Goal: Task Accomplishment & Management: Manage account settings

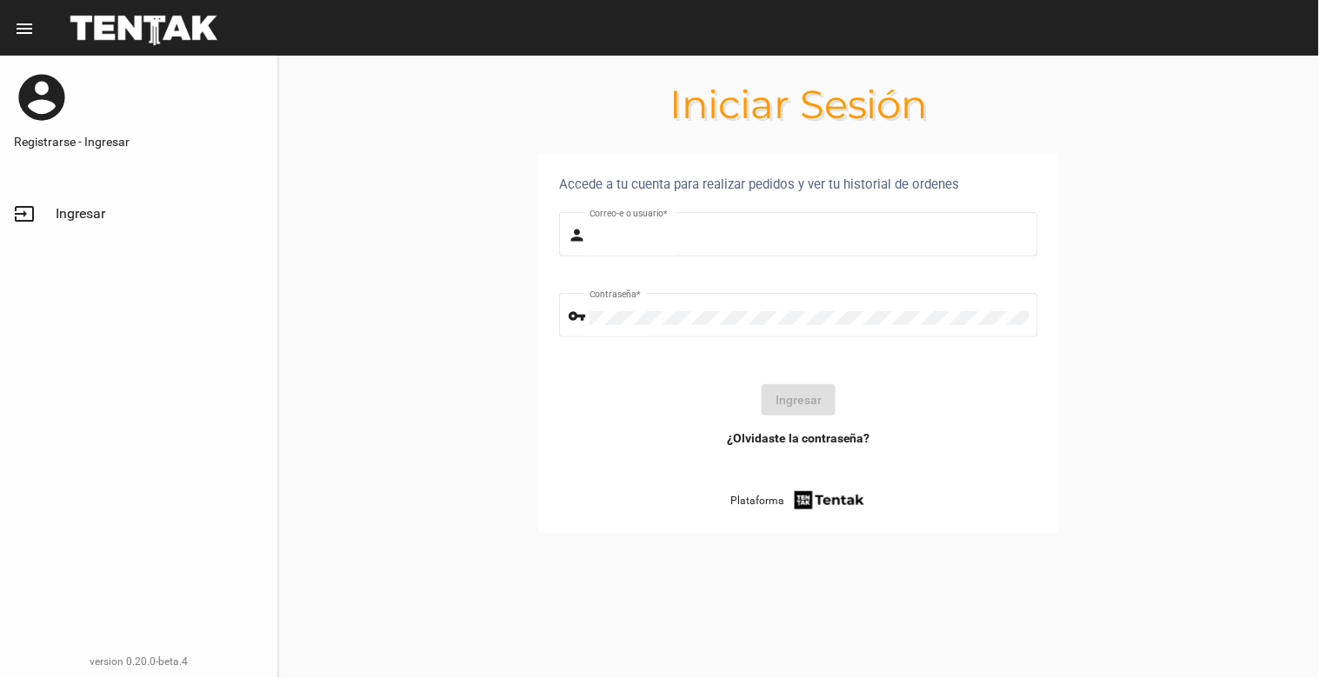
type input "natalialabancz@hotmail.com"
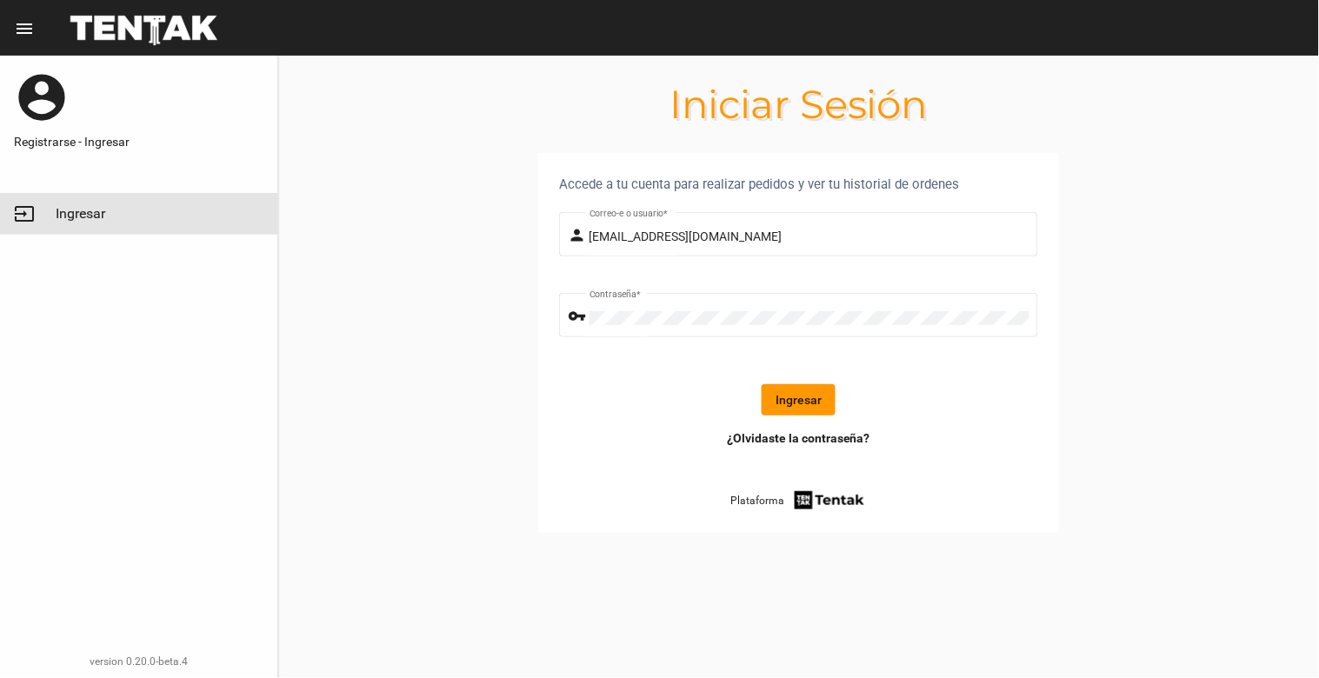
click at [80, 203] on link "input Ingresar" at bounding box center [138, 214] width 277 height 42
click at [785, 410] on button "Ingresar" at bounding box center [799, 399] width 74 height 31
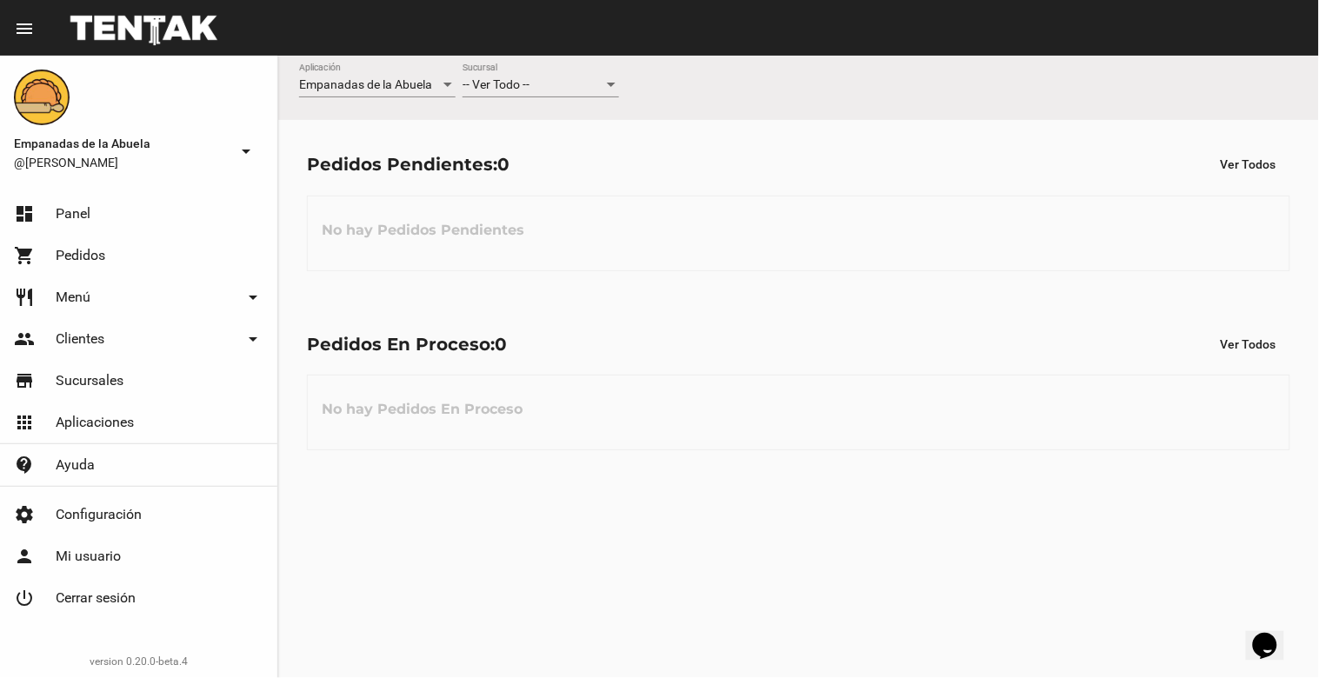
click at [540, 83] on div "-- Ver Todo --" at bounding box center [533, 85] width 141 height 14
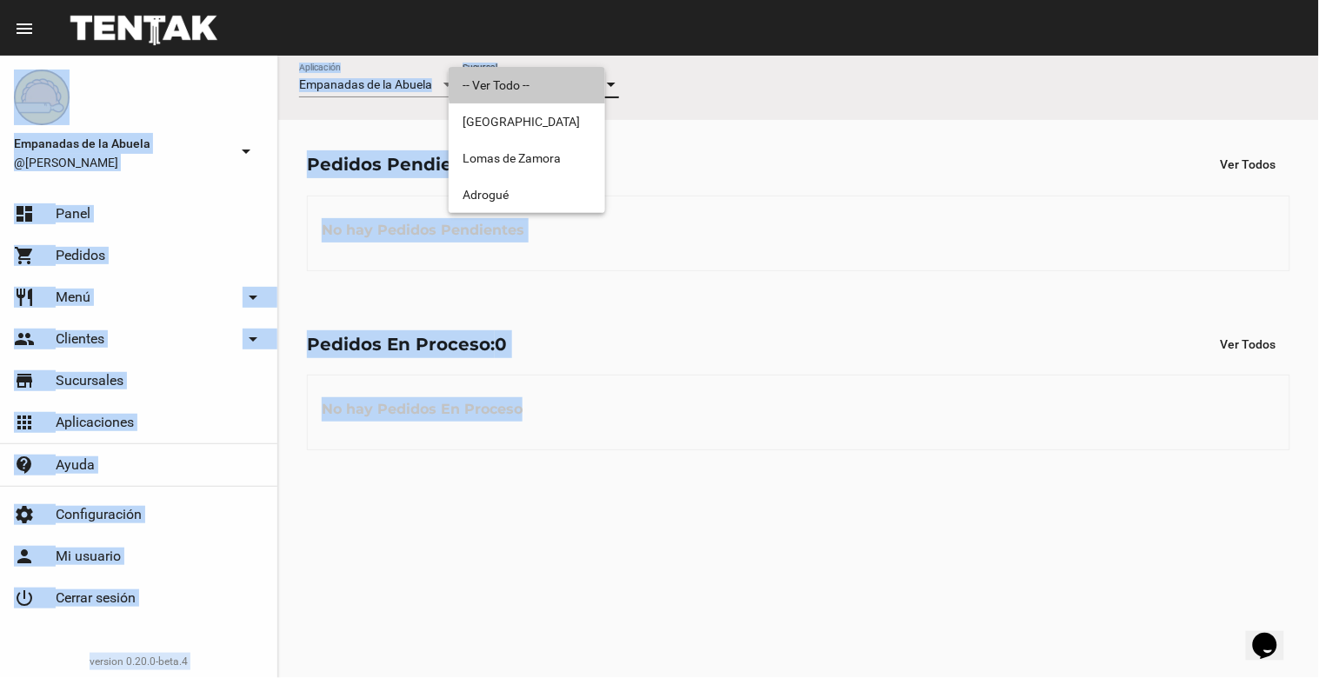
click at [540, 83] on span "-- Ver Todo --" at bounding box center [527, 85] width 129 height 37
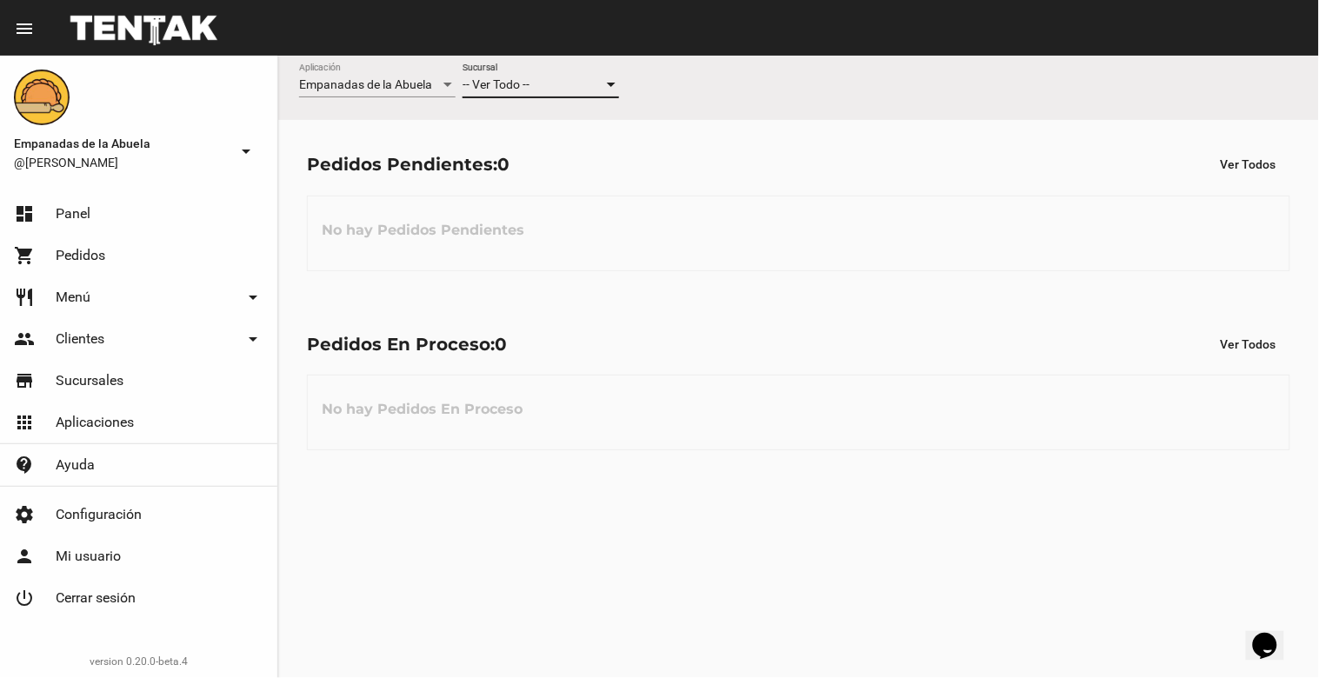
click at [536, 83] on div "-- Ver Todo --" at bounding box center [533, 85] width 141 height 14
click at [534, 161] on span "Lomas de Zamora" at bounding box center [541, 158] width 157 height 37
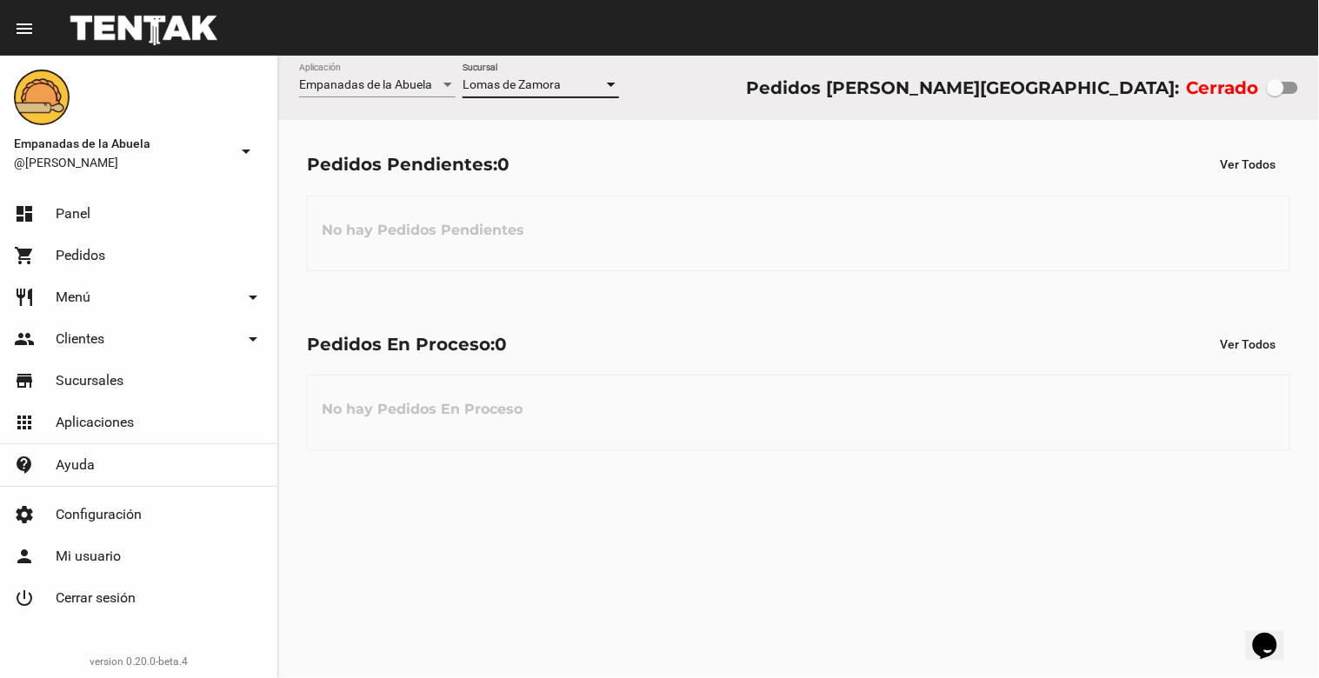
click at [973, 83] on div at bounding box center [1275, 87] width 17 height 17
click at [973, 94] on input "checkbox" at bounding box center [1275, 94] width 1 height 1
checkbox input "true"
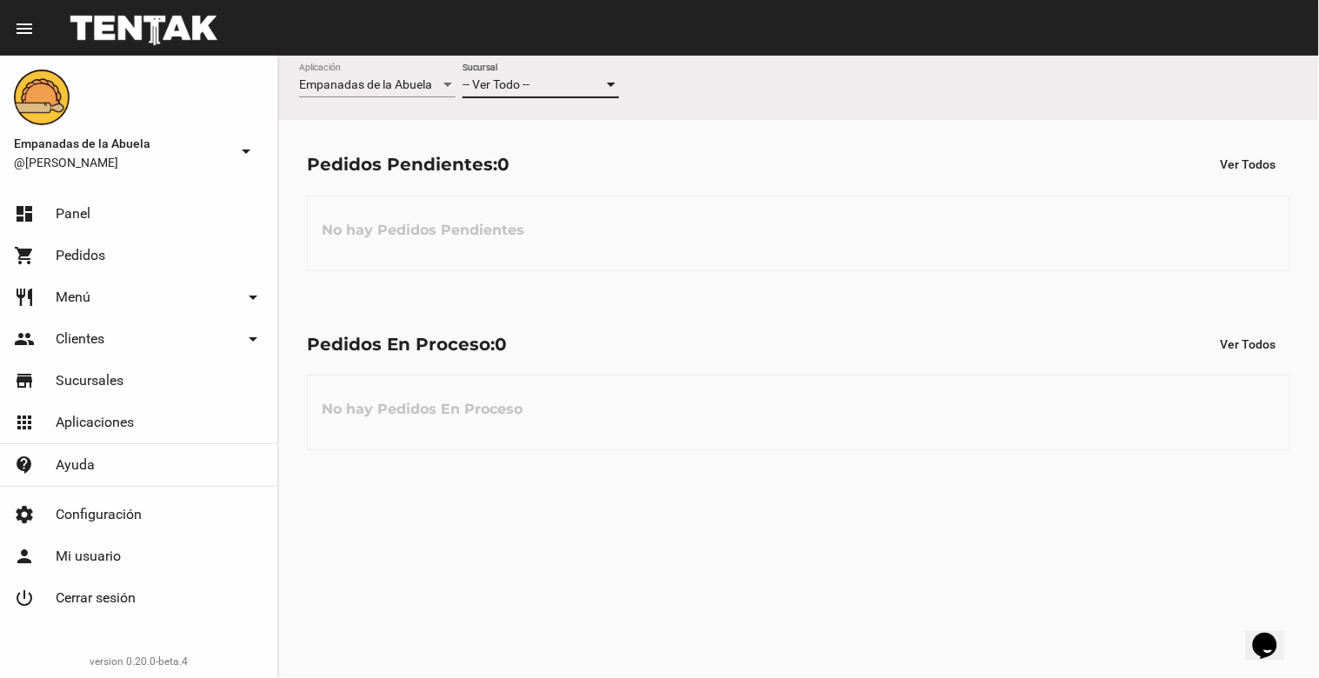
click at [534, 90] on div "-- Ver Todo --" at bounding box center [533, 85] width 141 height 14
click at [566, 158] on span "Lomas de Zamora" at bounding box center [541, 158] width 157 height 37
click at [562, 88] on div "-- Ver Todo --" at bounding box center [533, 85] width 141 height 14
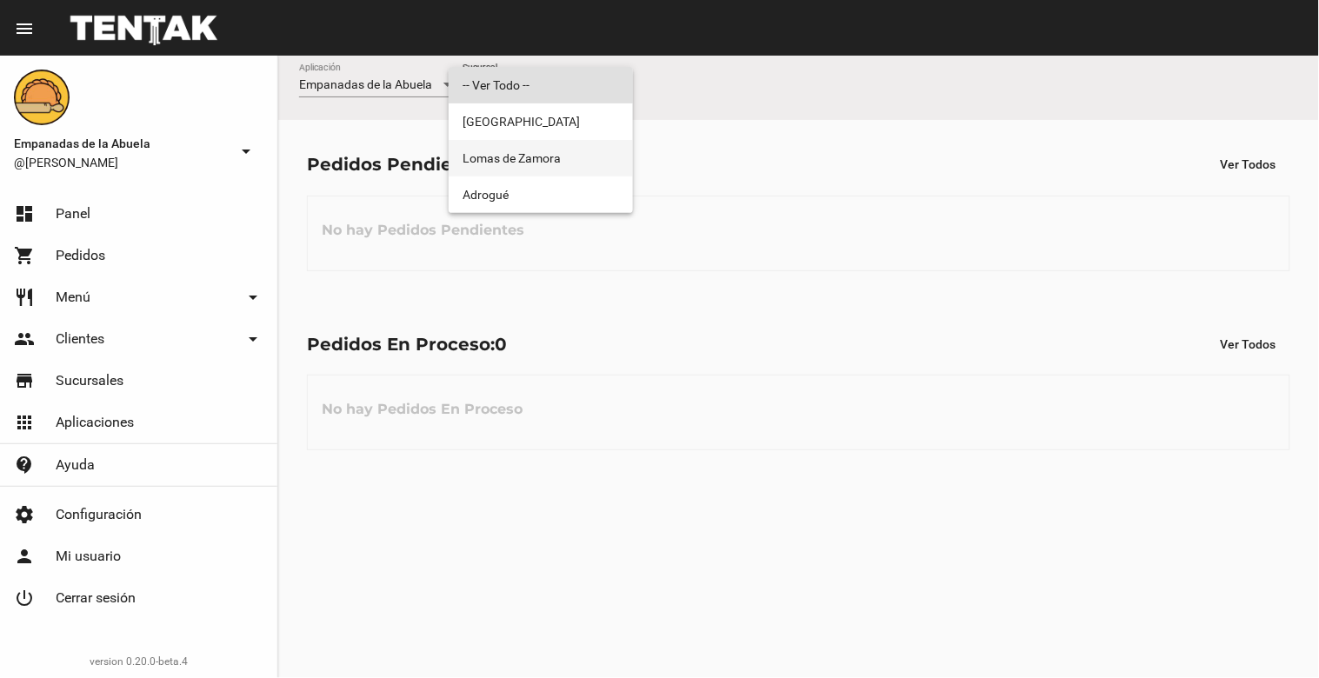
click at [550, 158] on span "Lomas de Zamora" at bounding box center [541, 158] width 157 height 37
